Goal: Transaction & Acquisition: Purchase product/service

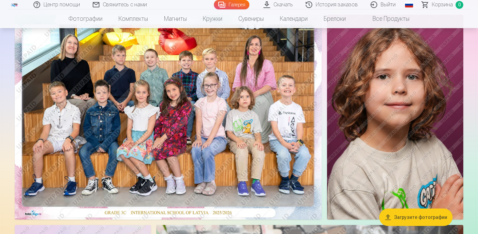
scroll to position [64, 0]
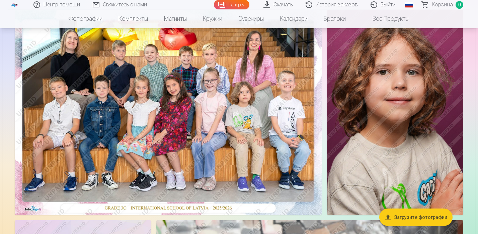
click at [244, 130] on img at bounding box center [168, 112] width 307 height 204
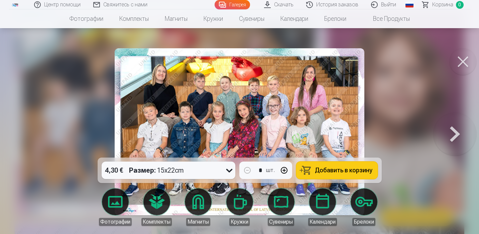
click at [353, 168] on span "Добавить в корзину" at bounding box center [344, 170] width 58 height 6
click at [465, 58] on button at bounding box center [463, 61] width 27 height 27
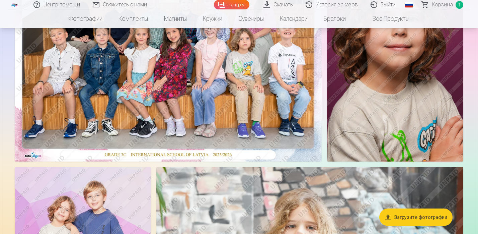
scroll to position [122, 0]
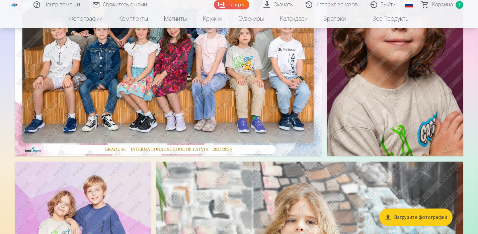
click at [403, 108] on img at bounding box center [395, 53] width 136 height 204
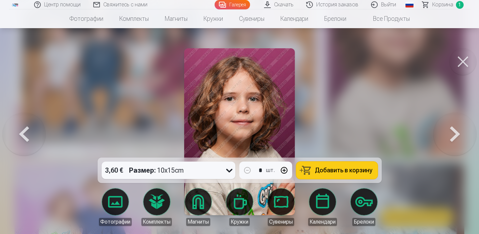
click at [362, 168] on span "Добавить в корзину" at bounding box center [344, 170] width 58 height 6
click at [459, 59] on button at bounding box center [463, 61] width 27 height 27
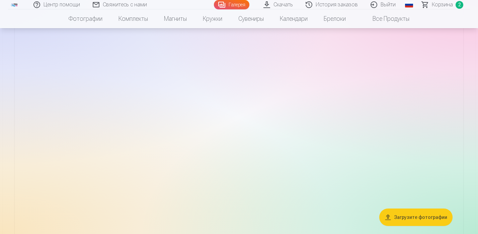
scroll to position [1097, 0]
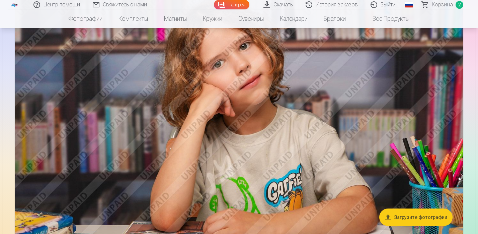
click at [234, 136] on img at bounding box center [239, 133] width 448 height 299
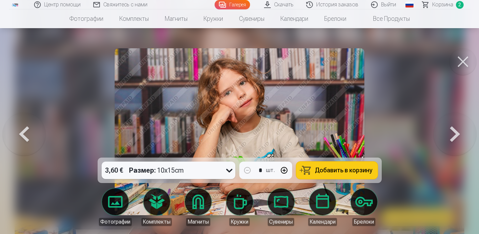
click at [355, 172] on span "Добавить в корзину" at bounding box center [344, 170] width 58 height 6
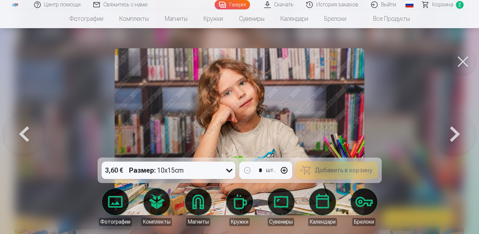
click at [411, 111] on div at bounding box center [239, 117] width 479 height 234
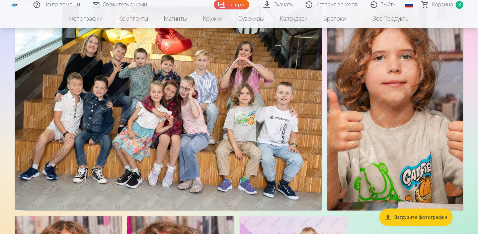
scroll to position [1683, 0]
click at [287, 109] on img at bounding box center [168, 107] width 307 height 204
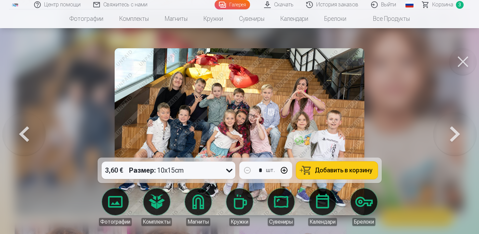
click at [343, 173] on button "Добавить в корзину" at bounding box center [337, 169] width 82 height 17
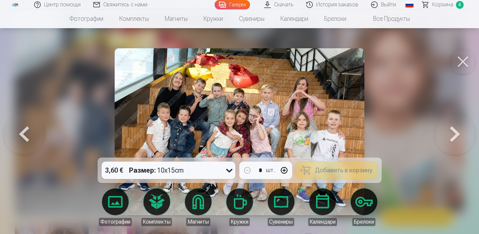
click at [390, 119] on div at bounding box center [239, 117] width 479 height 234
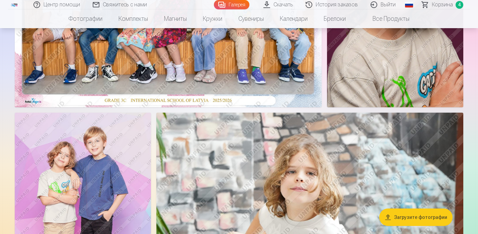
scroll to position [171, 0]
